Goal: Task Accomplishment & Management: Use online tool/utility

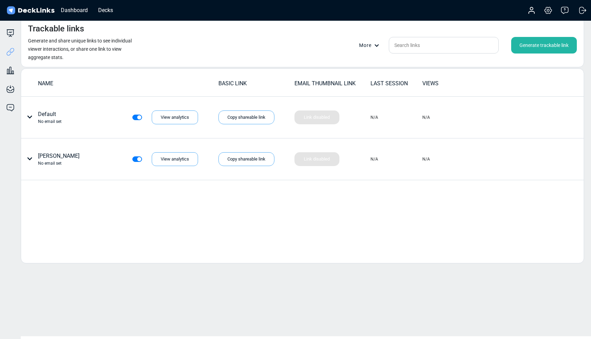
click at [453, 47] on input "text" at bounding box center [444, 45] width 110 height 17
click at [98, 8] on div "Decks" at bounding box center [106, 10] width 22 height 9
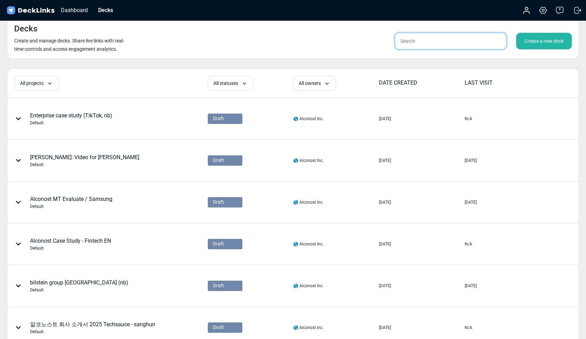
click at [436, 48] on input "text" at bounding box center [451, 41] width 112 height 17
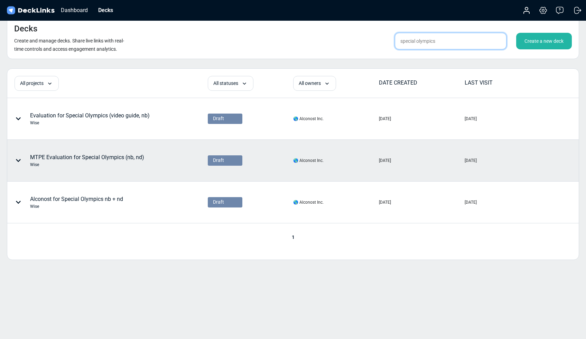
type input "special olympics"
click at [151, 159] on div "MTPE Evaluation for Special Olympics (nb, nd) Wise" at bounding box center [82, 160] width 149 height 21
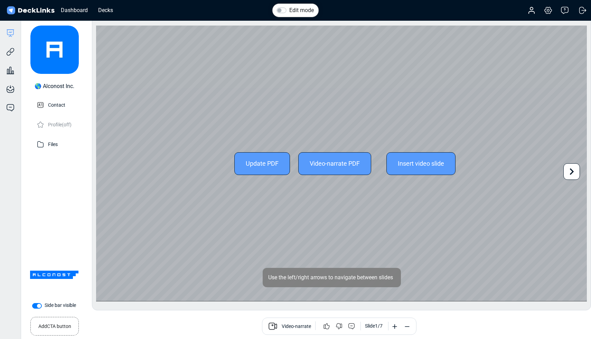
click at [574, 172] on icon at bounding box center [571, 171] width 13 height 13
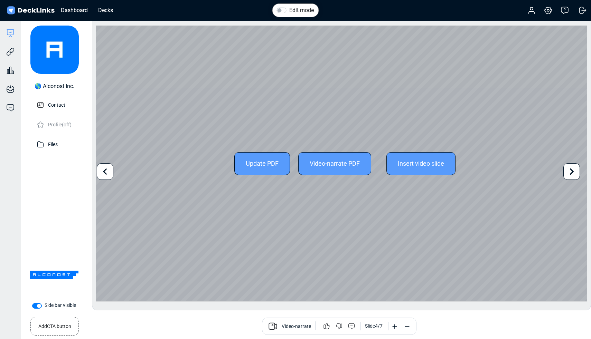
click at [574, 172] on icon at bounding box center [571, 171] width 13 height 13
click at [574, 172] on div "Update PDF Video-narrate PDF Insert video slide" at bounding box center [341, 164] width 491 height 276
click at [101, 175] on icon at bounding box center [104, 171] width 13 height 13
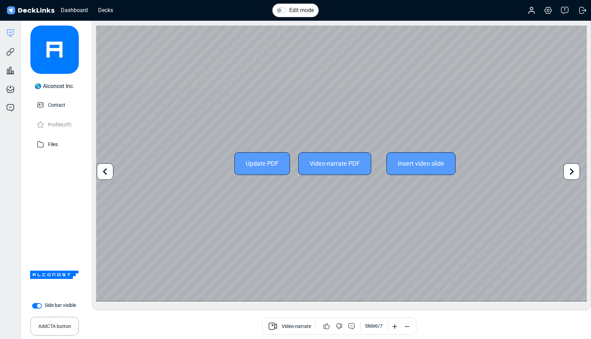
click at [101, 175] on icon at bounding box center [104, 171] width 13 height 13
click at [101, 174] on icon at bounding box center [104, 171] width 13 height 13
click at [104, 171] on icon at bounding box center [105, 172] width 4 height 7
